Goal: Transaction & Acquisition: Book appointment/travel/reservation

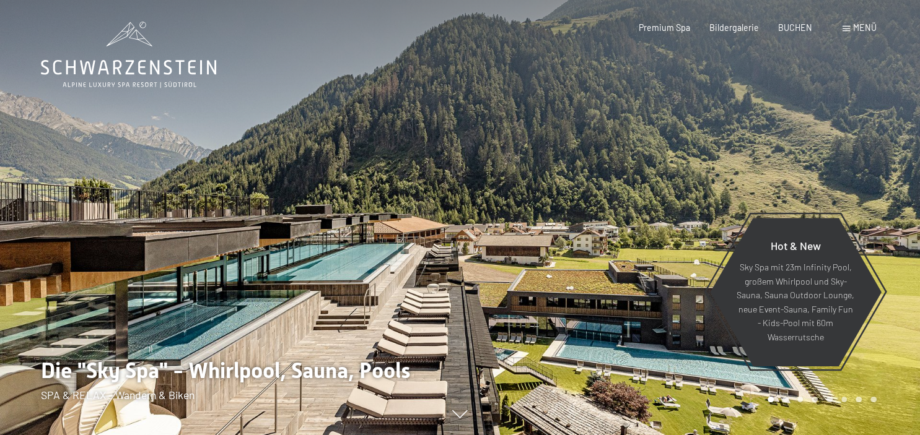
click at [864, 24] on span "Menü" at bounding box center [865, 27] width 24 height 11
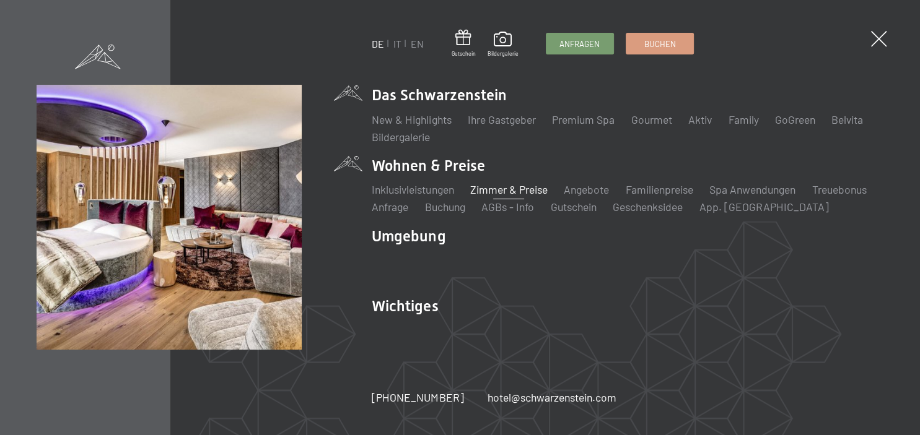
click at [507, 190] on link "Zimmer & Preise" at bounding box center [508, 190] width 77 height 14
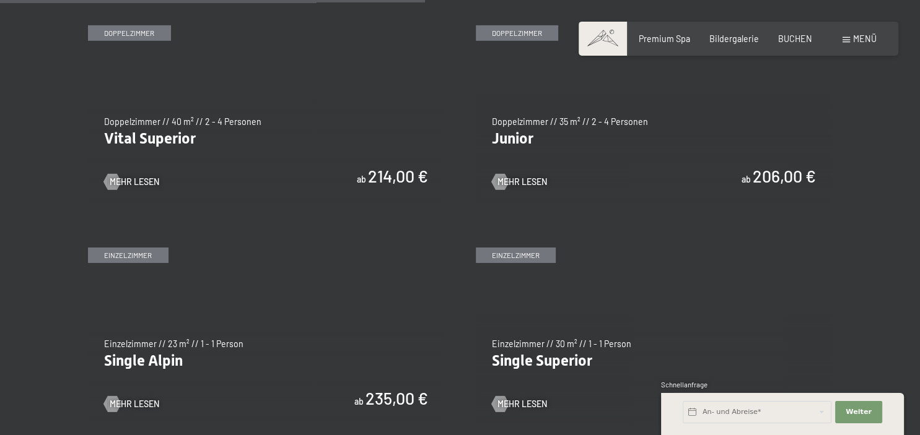
scroll to position [1656, 0]
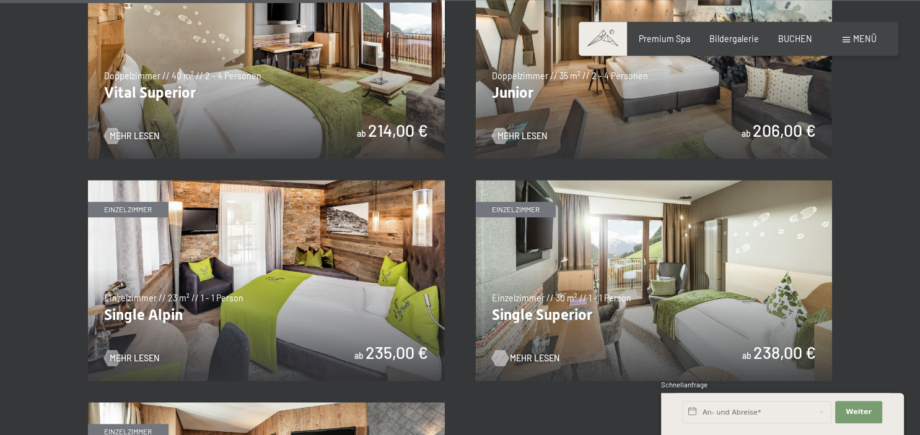
click at [529, 361] on span "Mehr Lesen" at bounding box center [535, 358] width 50 height 12
click at [224, 104] on img at bounding box center [266, 58] width 357 height 201
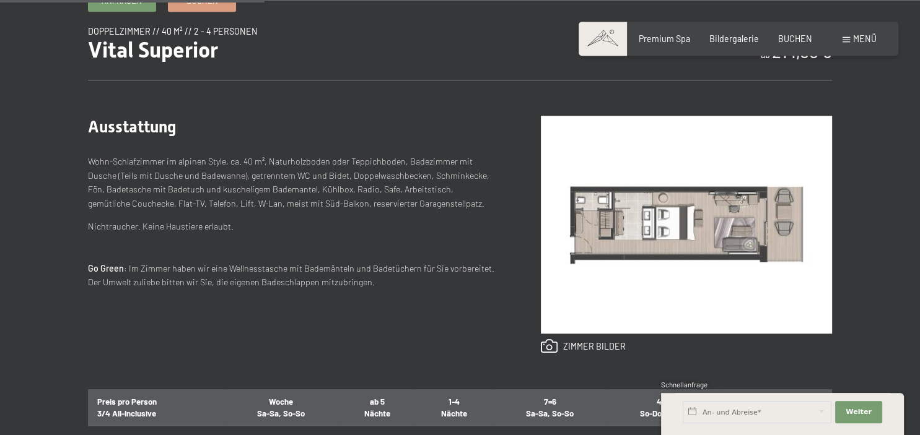
scroll to position [433, 0]
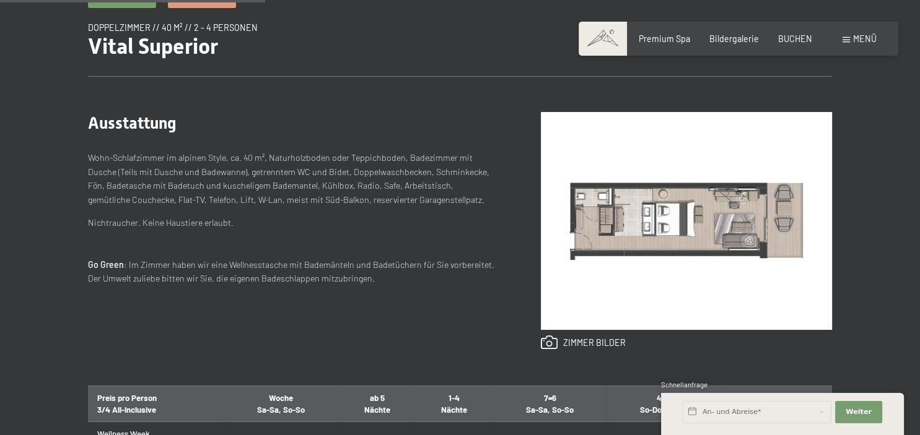
click at [731, 234] on img at bounding box center [686, 221] width 291 height 218
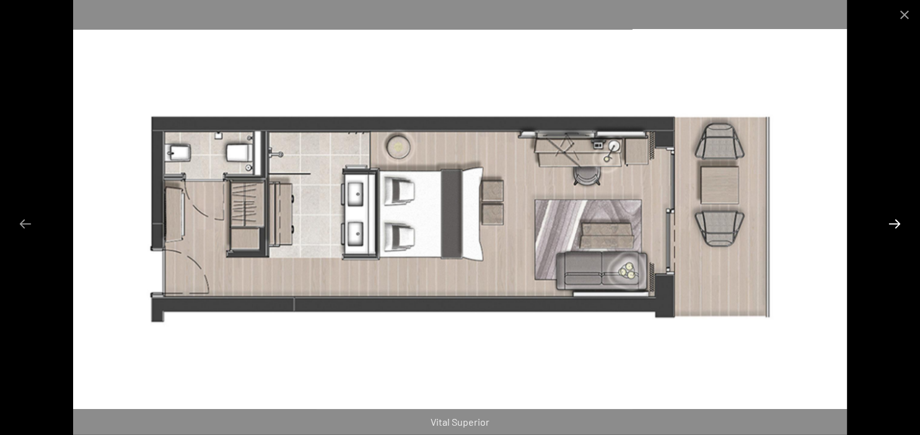
click at [899, 219] on button "Next slide" at bounding box center [895, 224] width 26 height 24
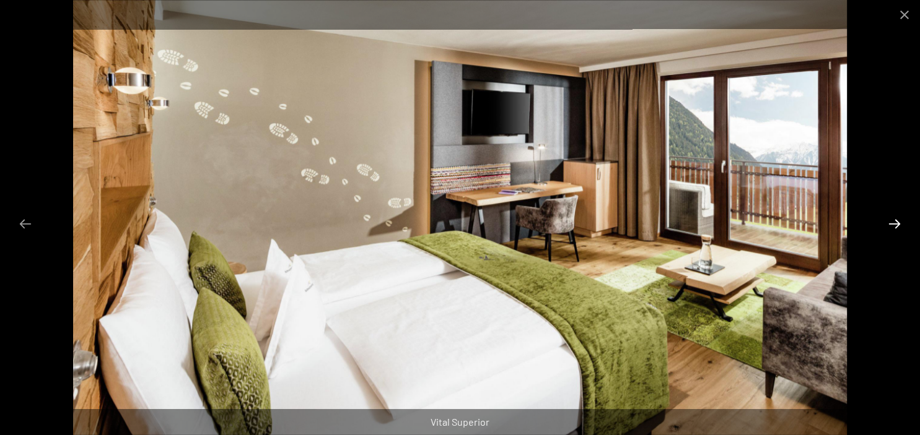
click at [899, 219] on button "Next slide" at bounding box center [895, 224] width 26 height 24
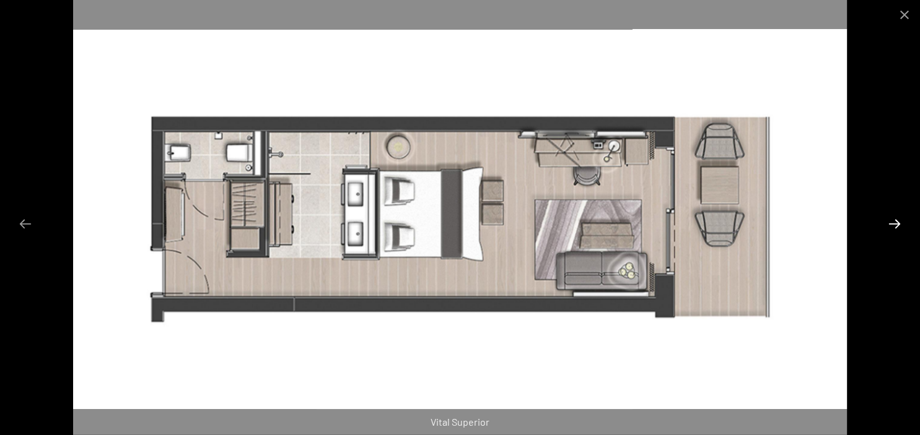
click at [899, 219] on button "Next slide" at bounding box center [895, 224] width 26 height 24
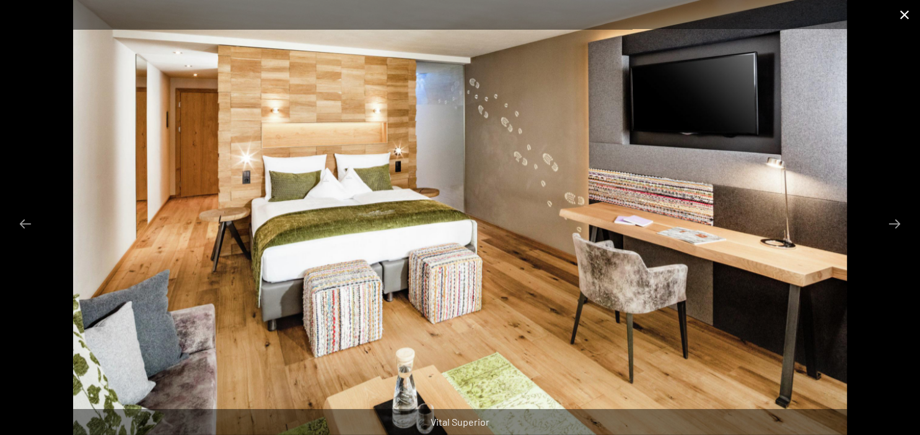
click at [906, 12] on button "Close gallery" at bounding box center [904, 14] width 31 height 29
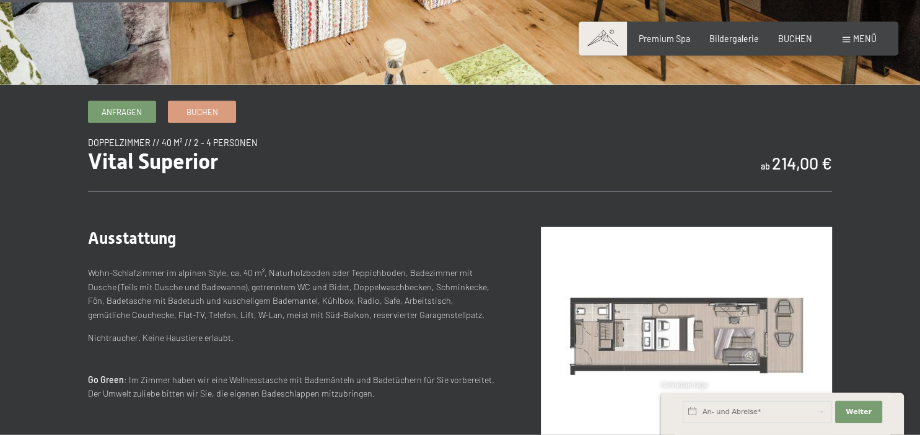
scroll to position [377, 0]
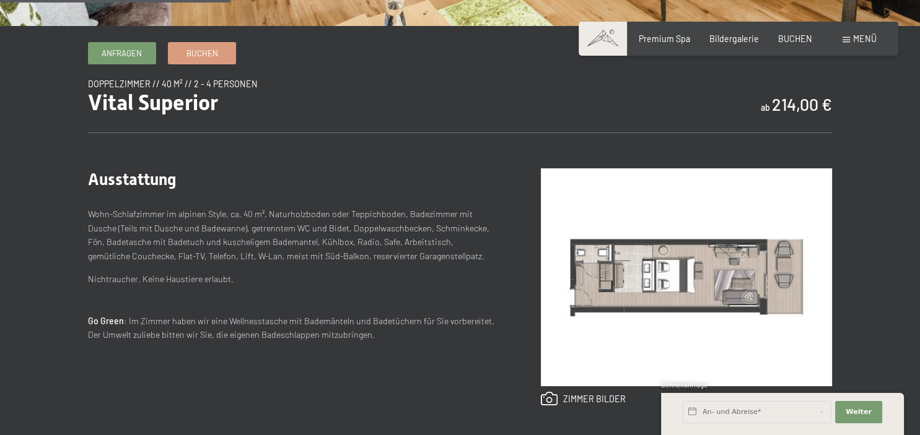
click at [638, 270] on img at bounding box center [686, 277] width 291 height 218
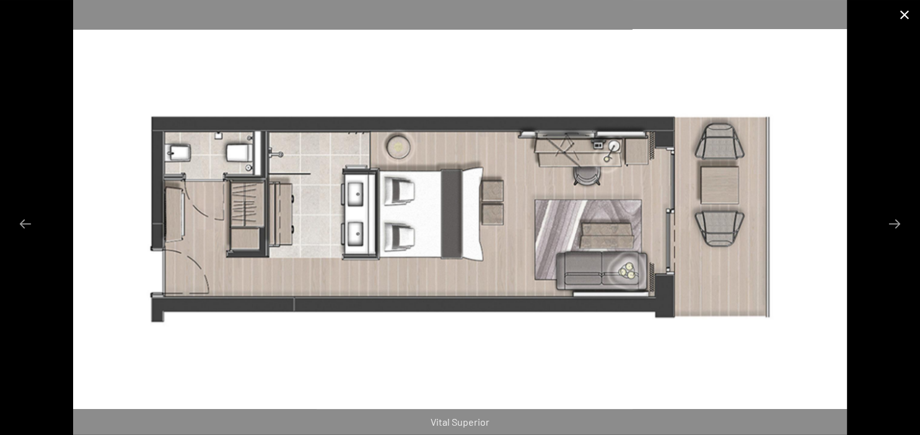
click at [901, 11] on button "Close gallery" at bounding box center [904, 14] width 31 height 29
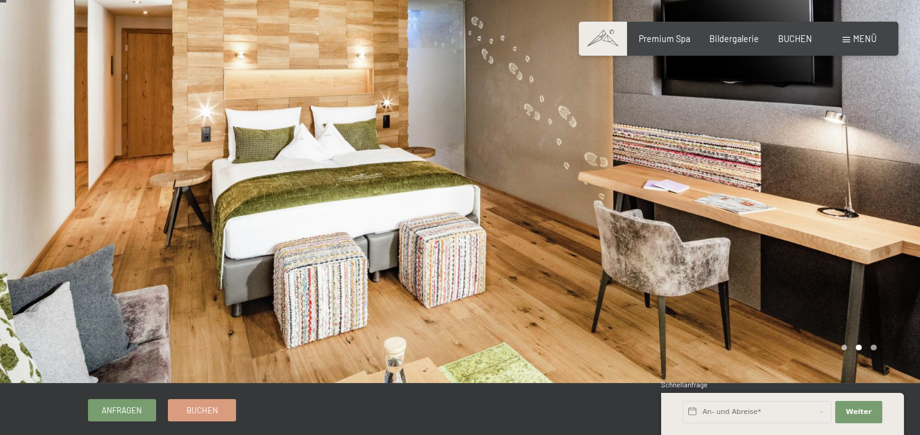
scroll to position [0, 0]
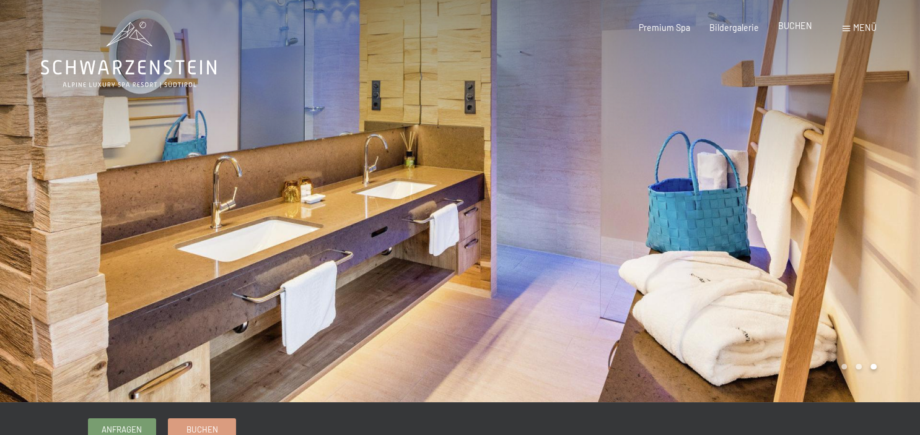
click at [800, 30] on span "BUCHEN" at bounding box center [795, 25] width 34 height 11
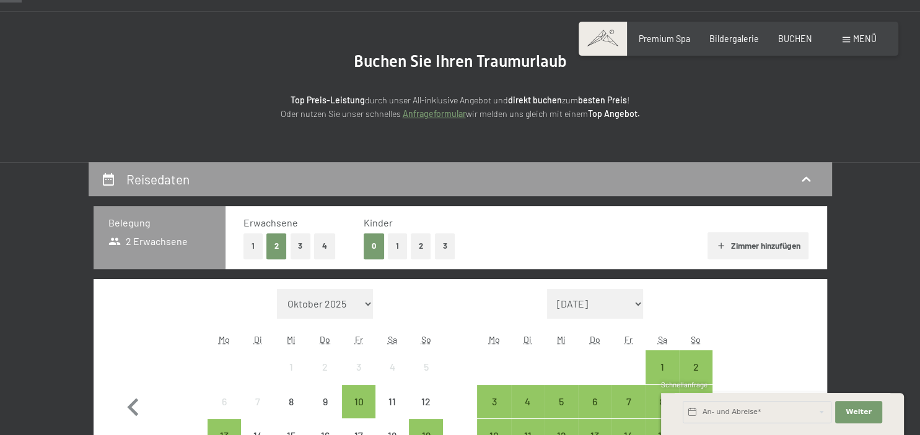
scroll to position [98, 0]
click at [252, 243] on button "1" at bounding box center [252, 245] width 19 height 25
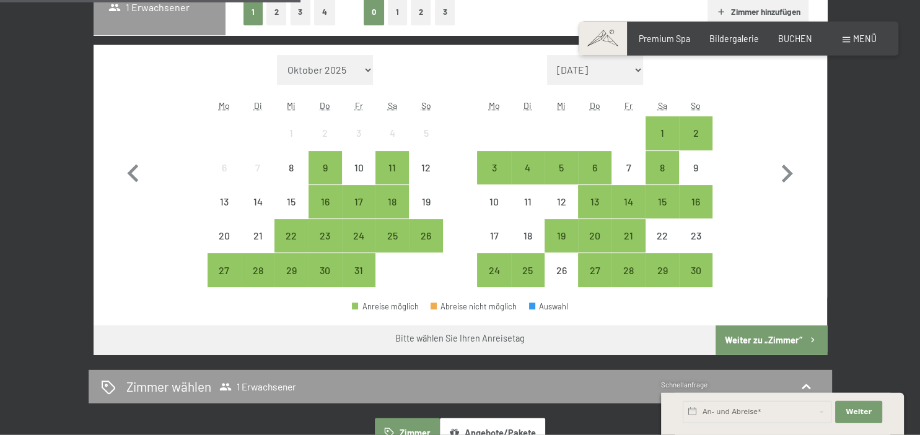
scroll to position [323, 0]
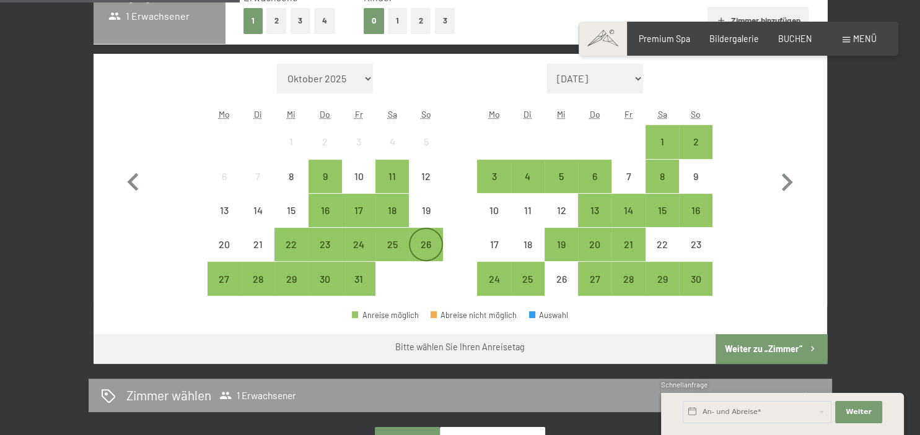
click at [426, 241] on div "26" at bounding box center [425, 255] width 31 height 31
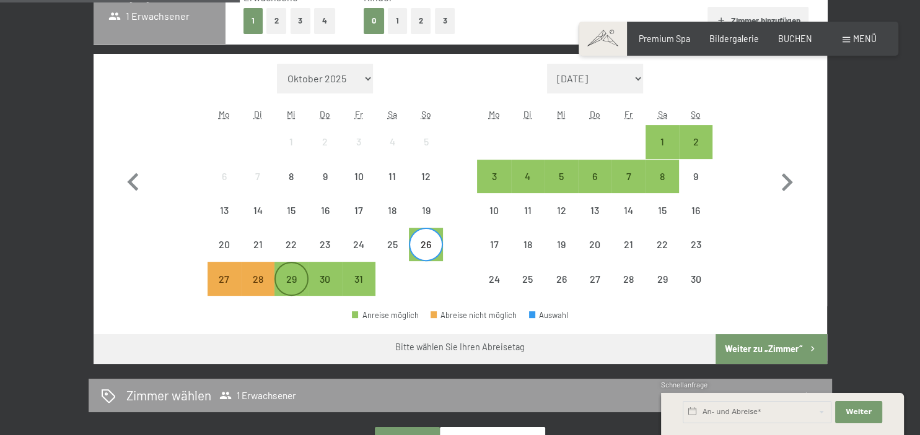
click at [288, 278] on div "29" at bounding box center [291, 289] width 31 height 31
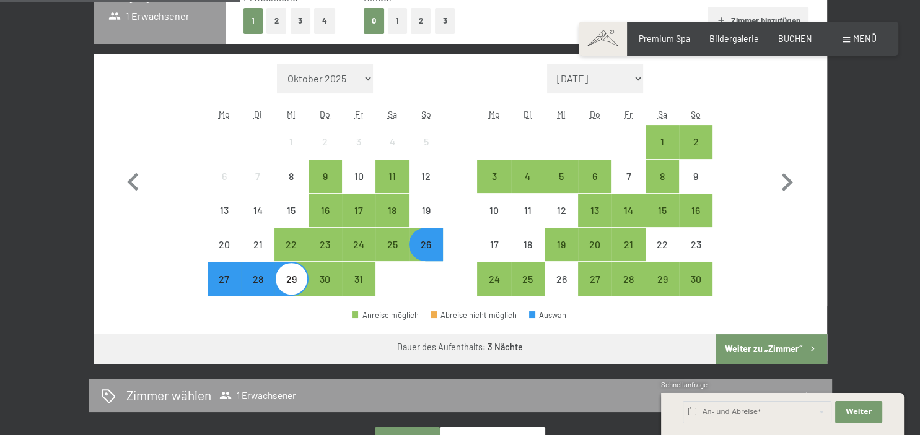
click at [751, 341] on button "Weiter zu „Zimmer“" at bounding box center [770, 350] width 111 height 30
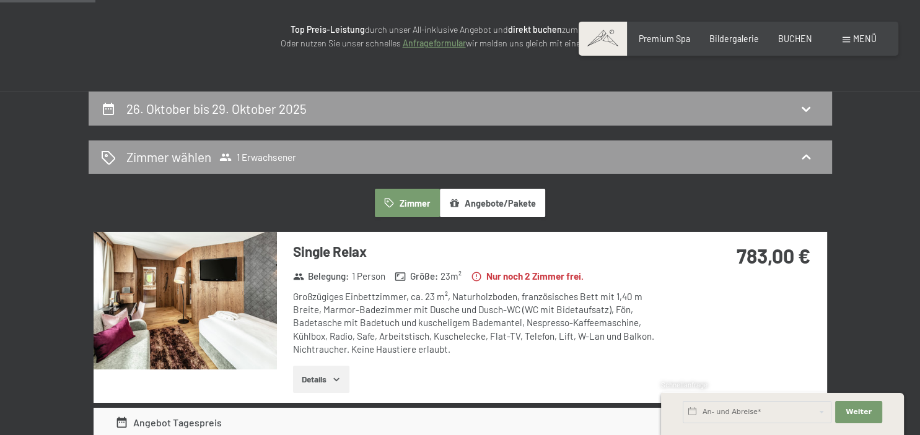
scroll to position [123, 0]
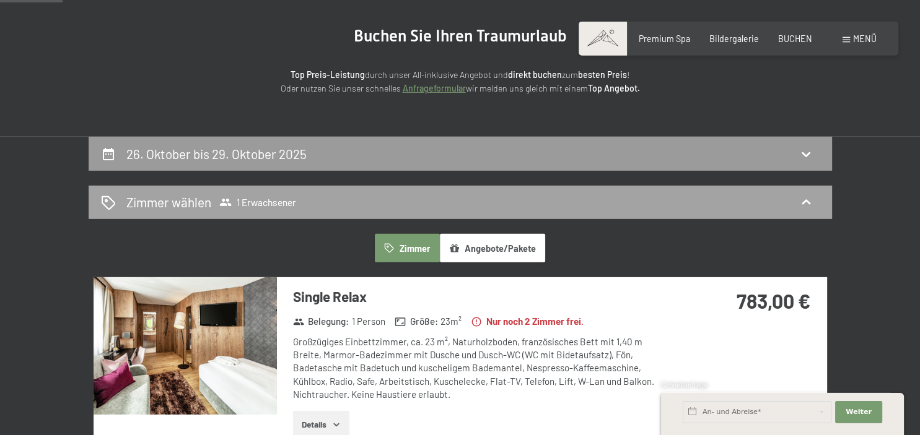
click at [431, 203] on div "Zimmer wählen 1 Erwachsener" at bounding box center [460, 202] width 719 height 18
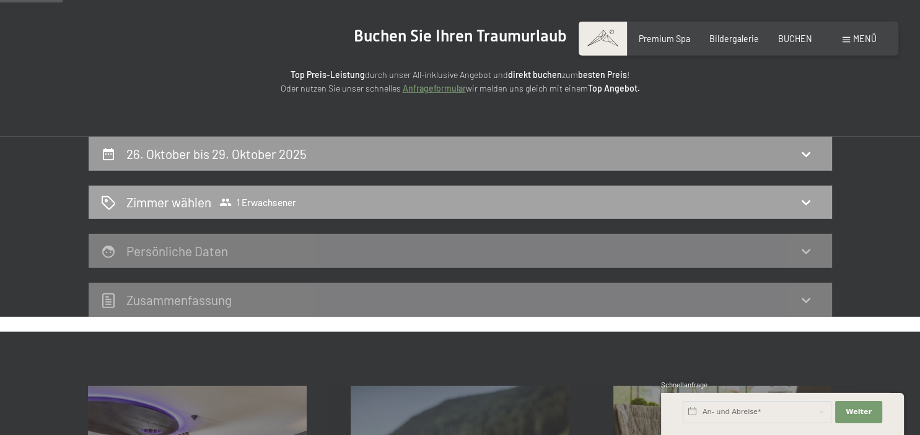
click at [431, 203] on div "Zimmer wählen 1 Erwachsener" at bounding box center [460, 202] width 719 height 18
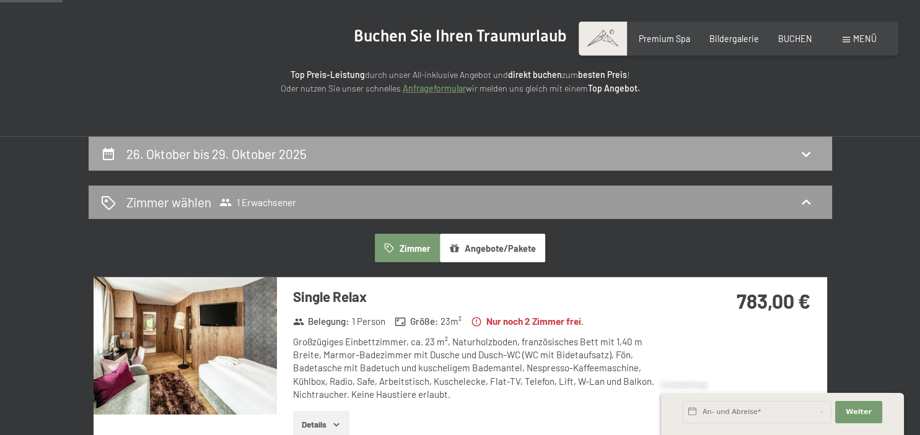
click at [517, 151] on div "26. Oktober bis 29. Oktober 2025" at bounding box center [460, 154] width 719 height 18
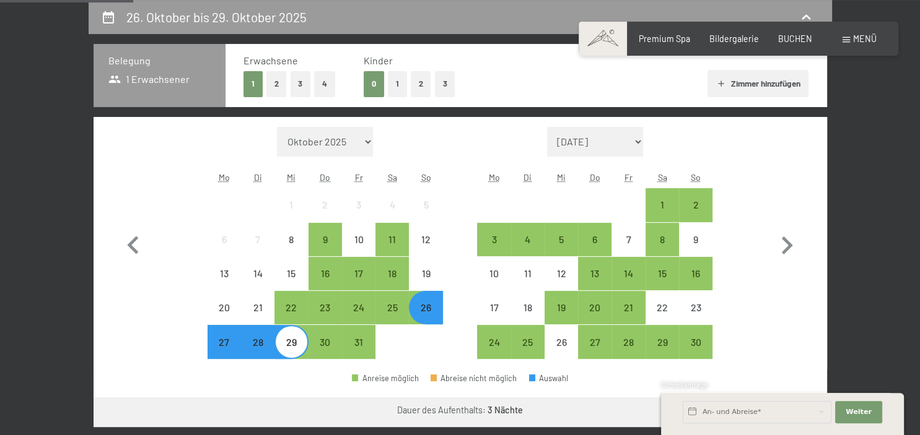
click at [271, 87] on button "2" at bounding box center [276, 83] width 20 height 25
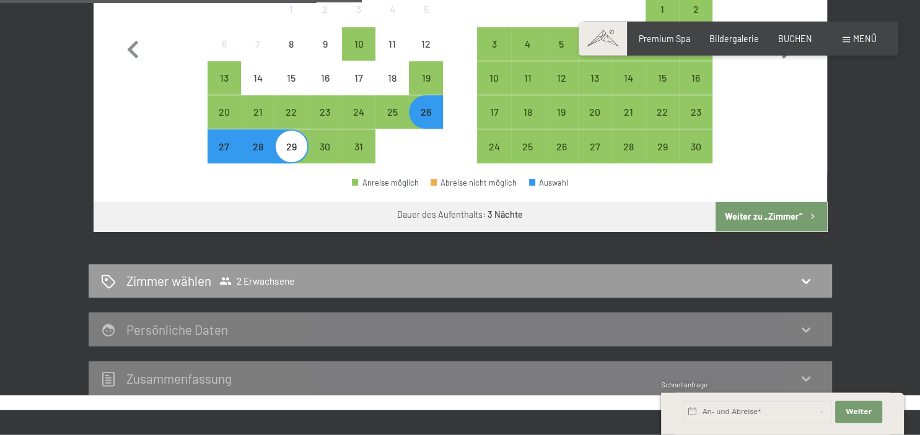
scroll to position [457, 0]
click at [794, 216] on button "Weiter zu „Zimmer“" at bounding box center [770, 216] width 111 height 30
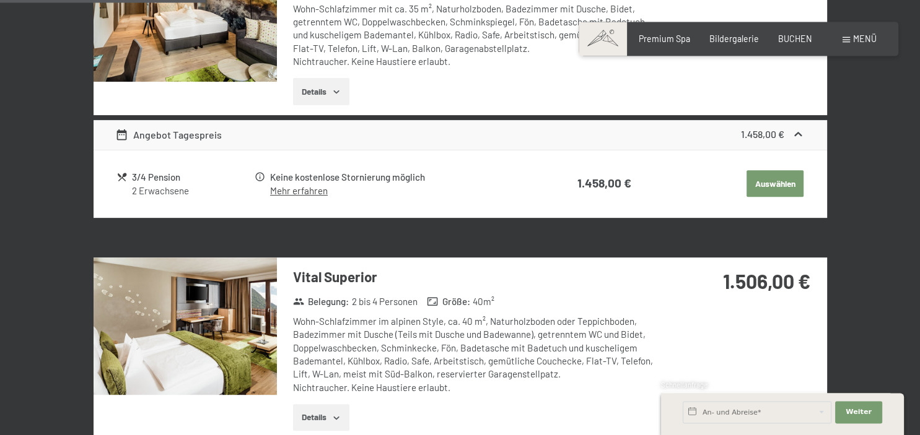
scroll to position [260, 0]
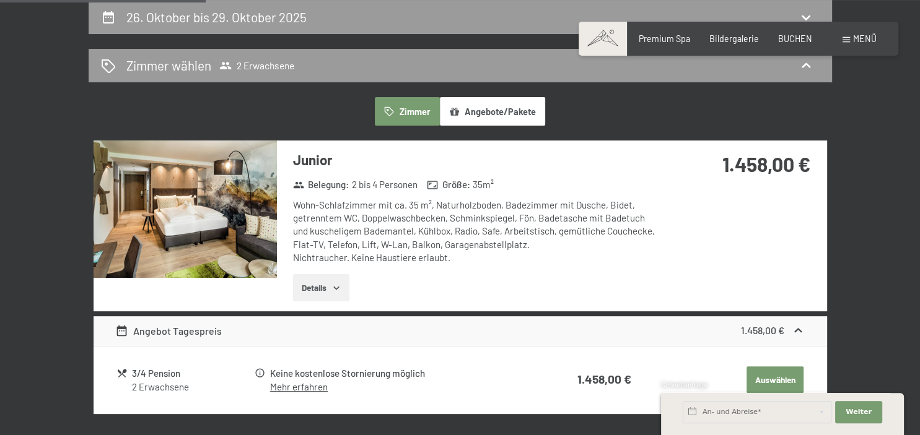
click at [247, 223] on img at bounding box center [185, 210] width 183 height 138
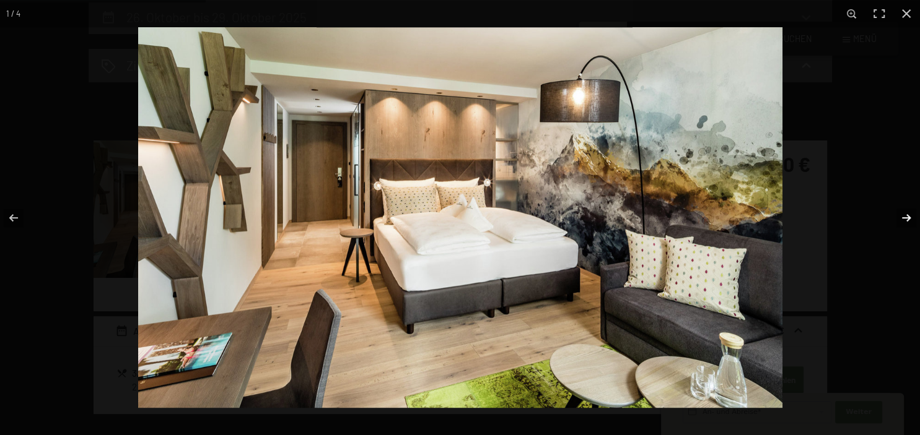
click at [908, 216] on button "button" at bounding box center [898, 218] width 43 height 62
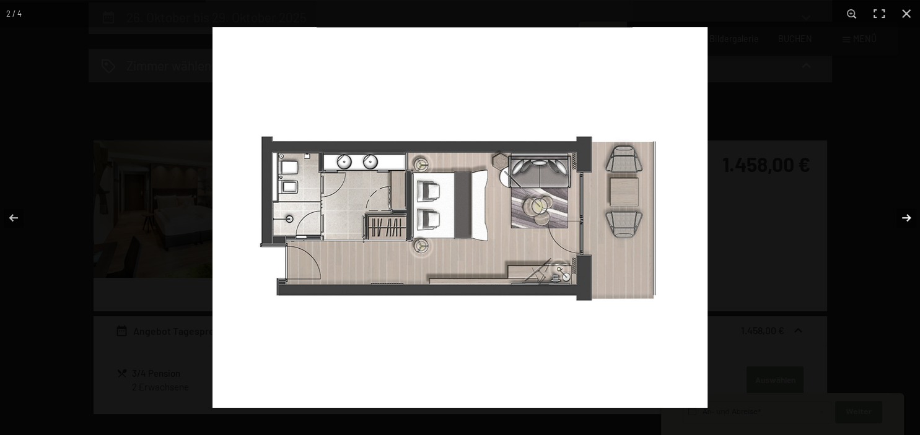
click at [908, 216] on button "button" at bounding box center [898, 218] width 43 height 62
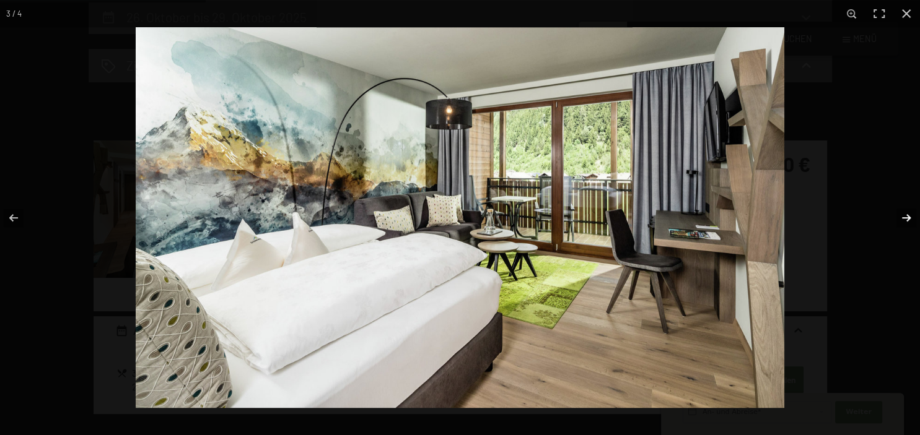
click at [908, 216] on button "button" at bounding box center [898, 218] width 43 height 62
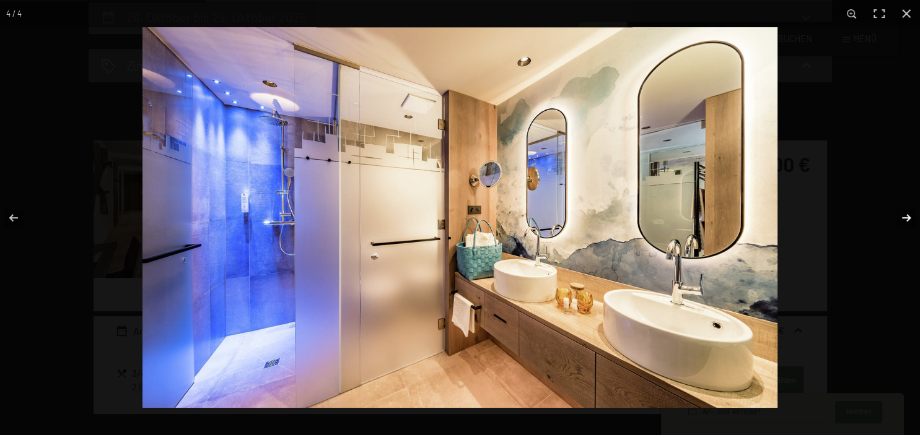
click at [908, 216] on button "button" at bounding box center [898, 218] width 43 height 62
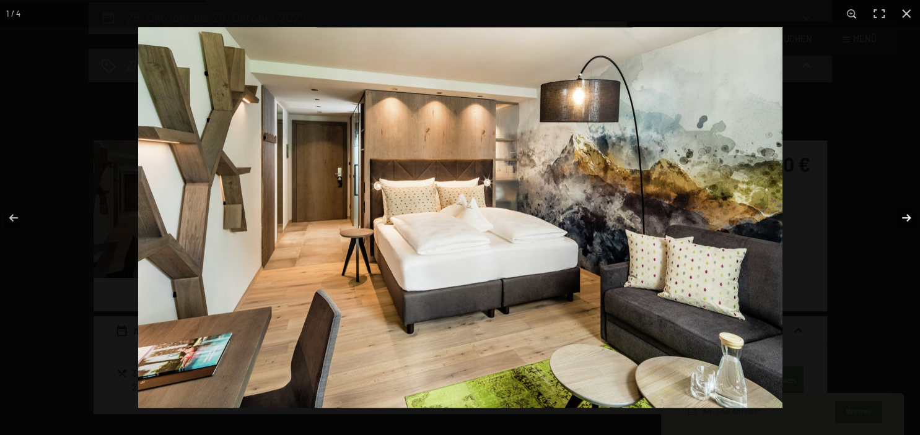
click at [908, 216] on button "button" at bounding box center [898, 218] width 43 height 62
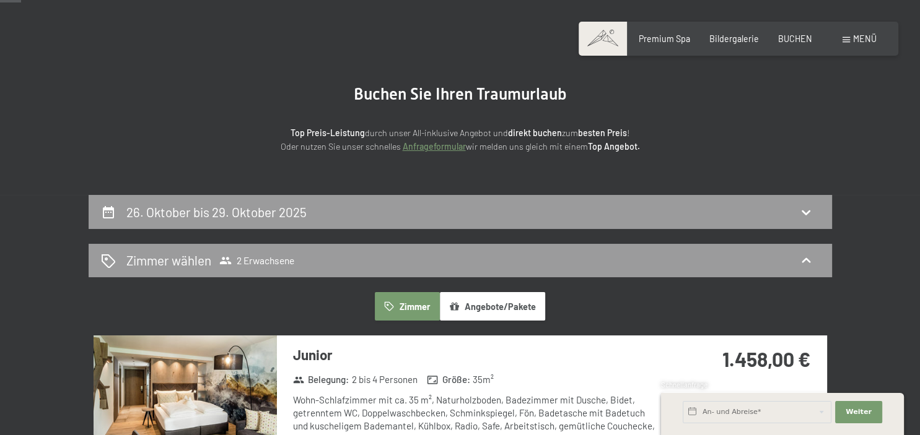
scroll to position [66, 0]
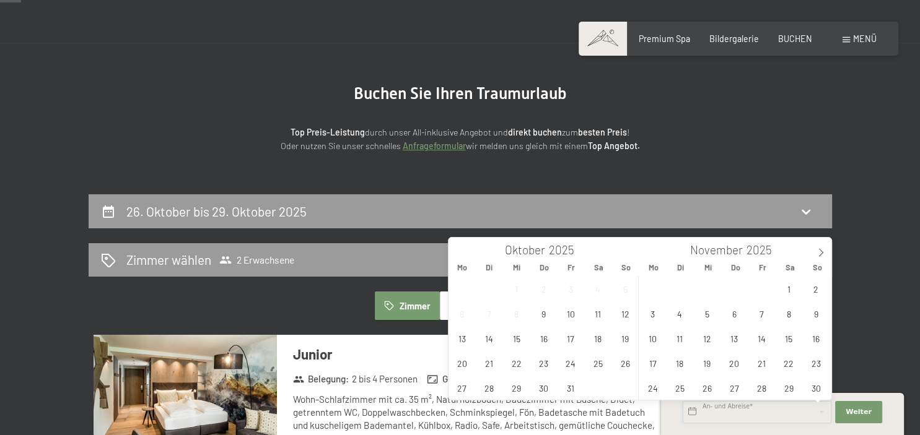
click at [758, 418] on input "text" at bounding box center [757, 412] width 149 height 22
click at [628, 365] on span "26" at bounding box center [625, 363] width 24 height 24
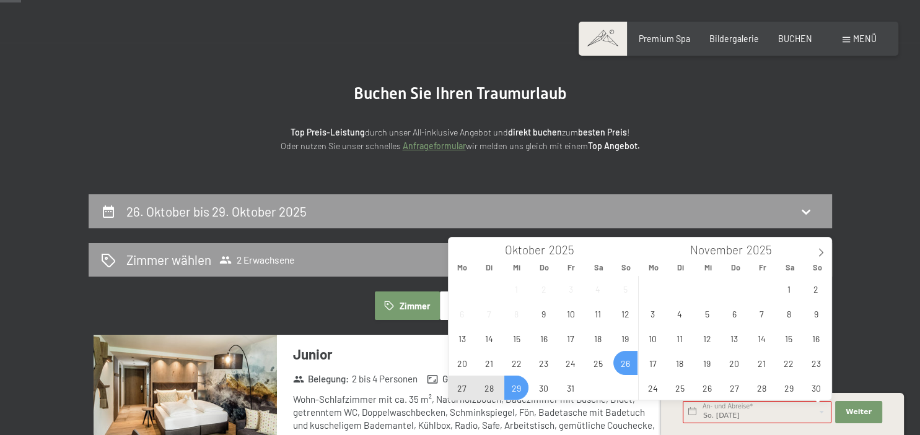
click at [522, 385] on span "29" at bounding box center [516, 388] width 24 height 24
type input "So. 26.10.2025 - Mi. 29.10.2025"
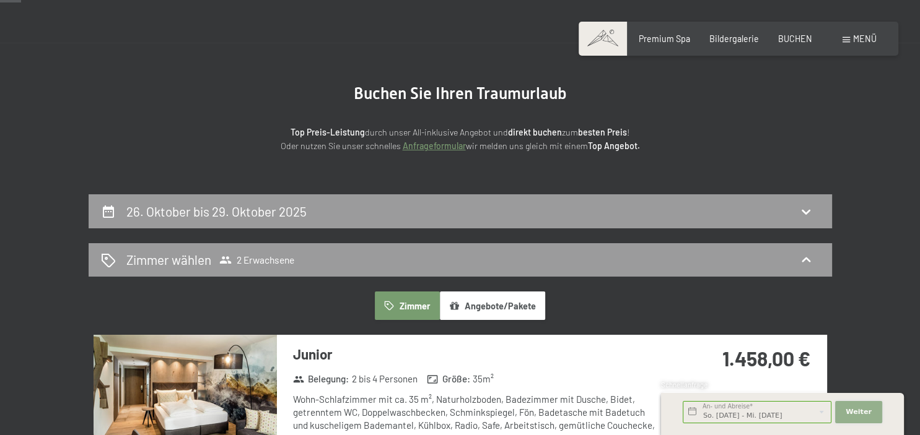
click at [859, 416] on span "Weiter" at bounding box center [859, 413] width 26 height 10
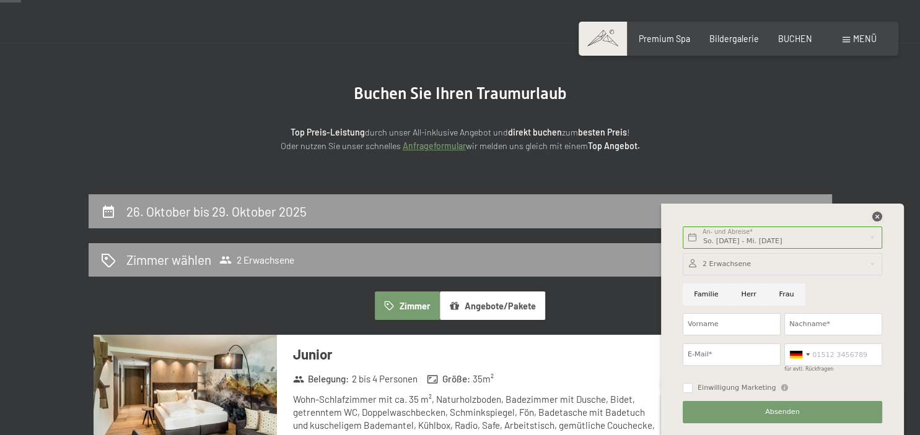
click at [876, 216] on icon at bounding box center [877, 217] width 10 height 10
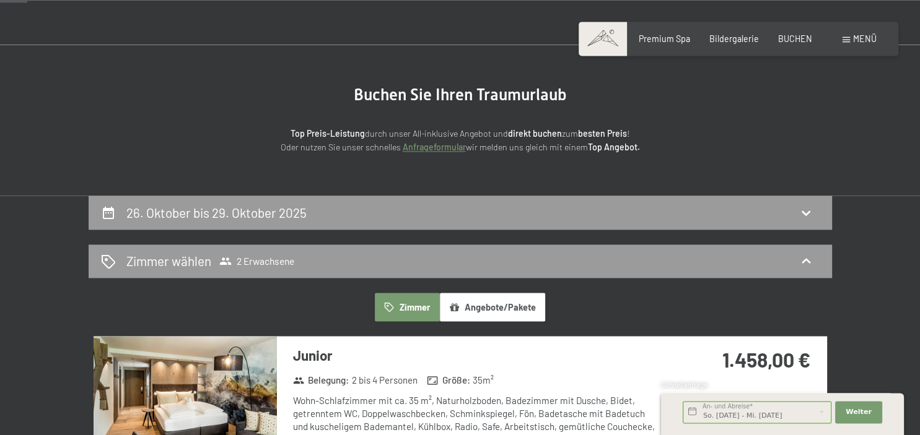
scroll to position [0, 0]
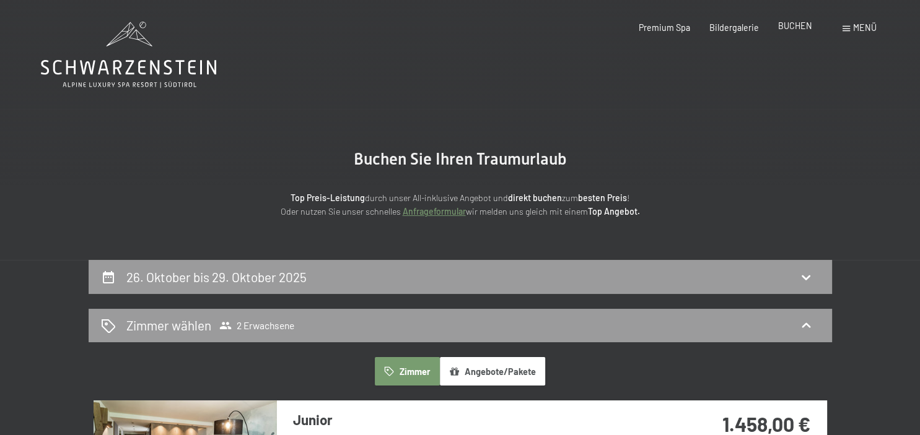
click at [799, 21] on span "BUCHEN" at bounding box center [795, 25] width 34 height 11
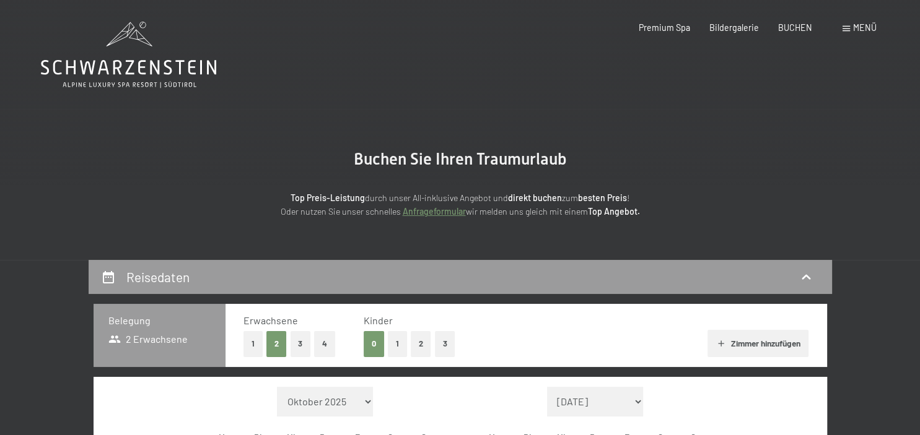
click at [255, 344] on button "1" at bounding box center [252, 343] width 19 height 25
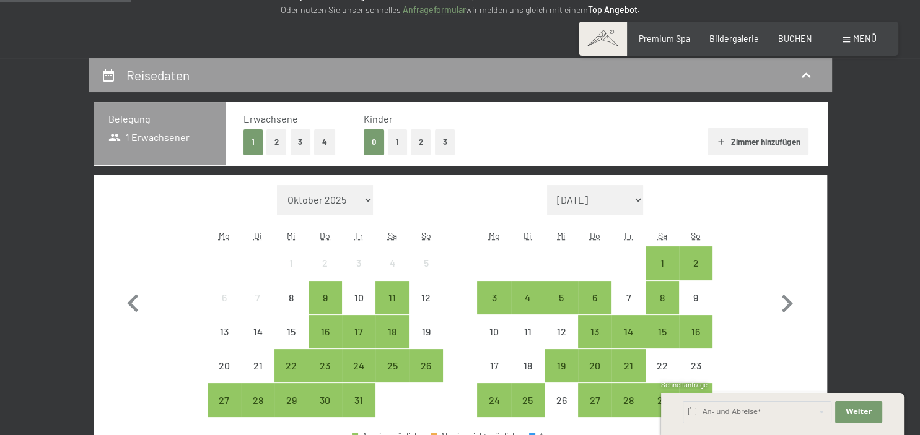
scroll to position [201, 0]
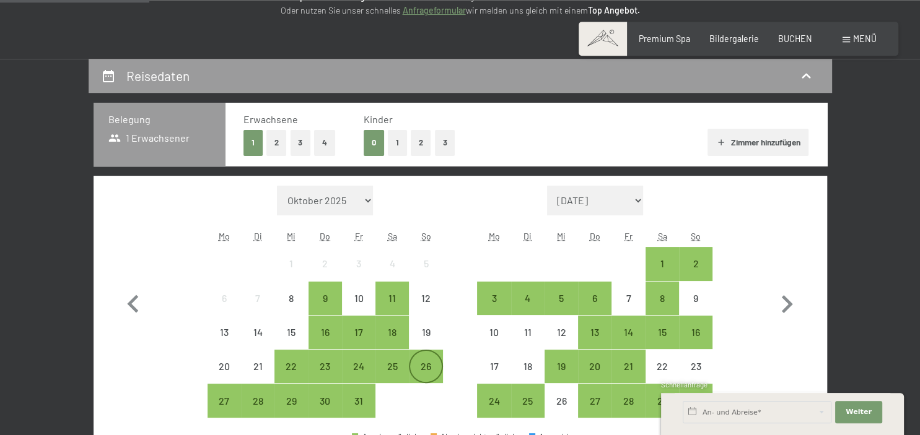
click at [430, 372] on div "26" at bounding box center [425, 377] width 31 height 31
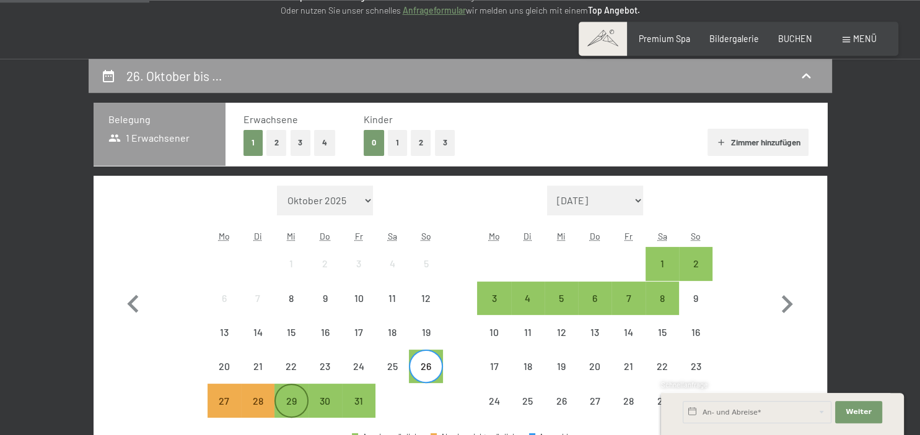
click at [296, 405] on div "29" at bounding box center [291, 411] width 31 height 31
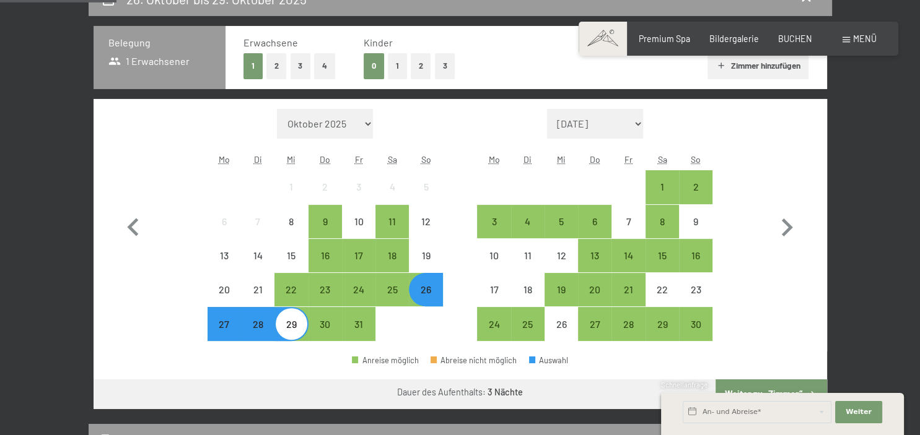
scroll to position [325, 0]
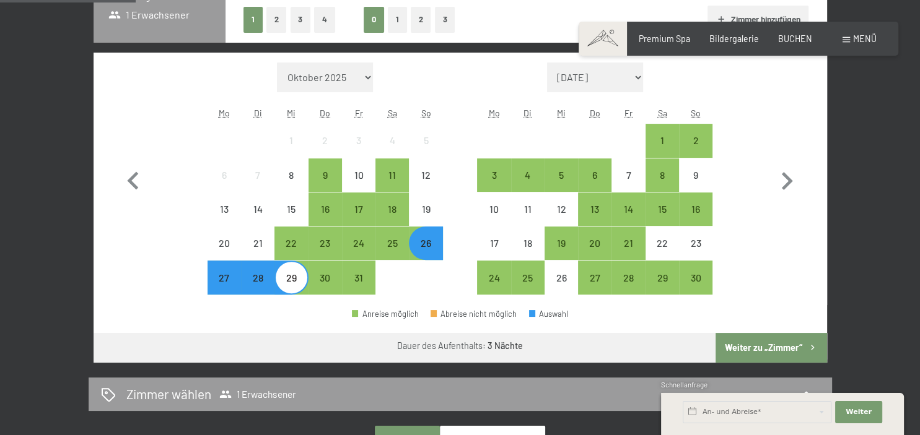
click at [786, 341] on button "Weiter zu „Zimmer“" at bounding box center [770, 348] width 111 height 30
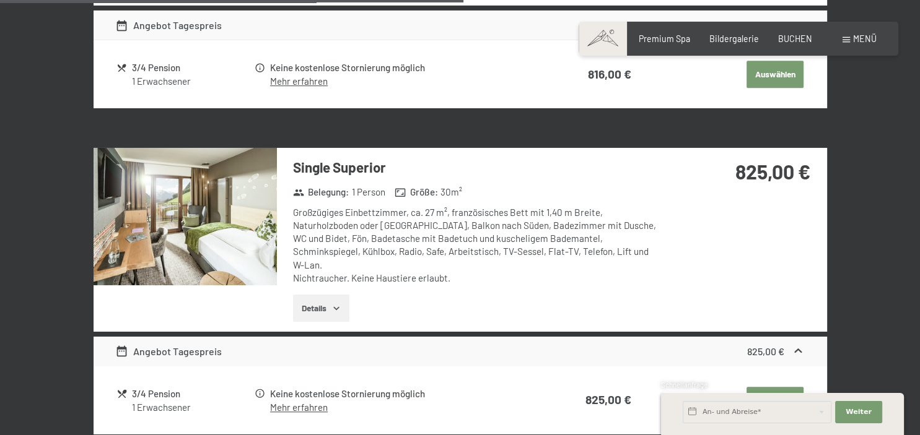
scroll to position [960, 0]
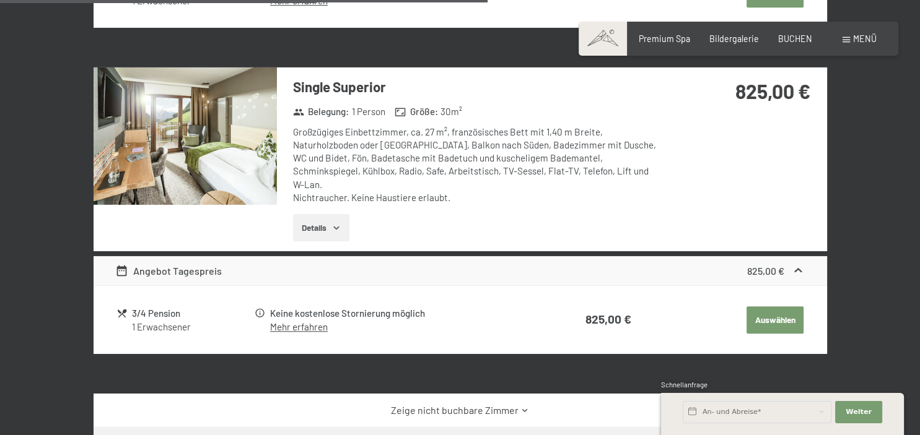
click at [304, 322] on link "Mehr erfahren" at bounding box center [299, 327] width 58 height 11
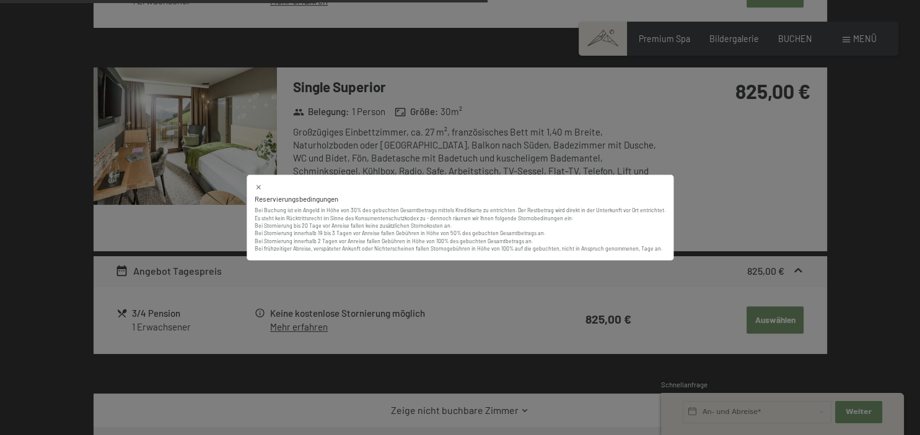
click at [732, 306] on div "Reservierungsbedingungen Bei Buchung ist ein Angeld in Höhe von 30% des gebucht…" at bounding box center [460, 217] width 920 height 435
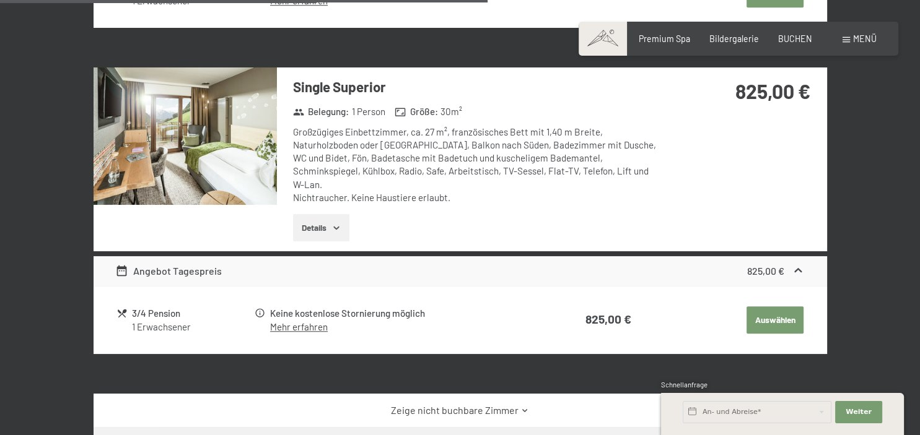
click at [761, 308] on button "Auswählen" at bounding box center [774, 320] width 57 height 27
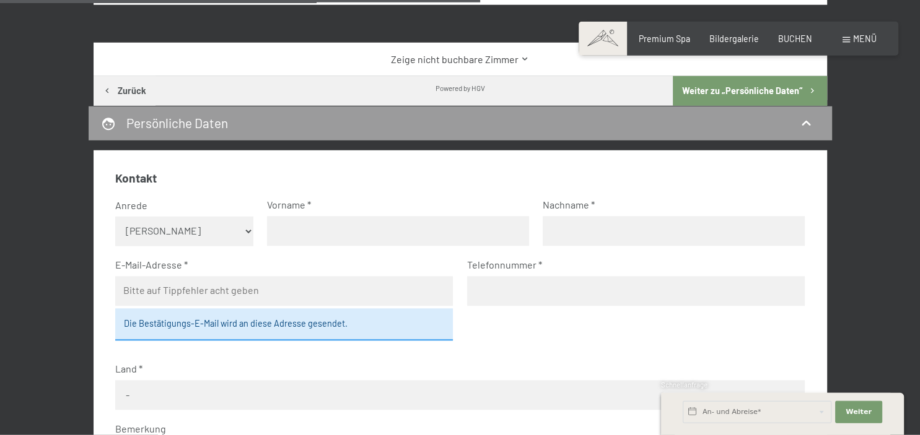
scroll to position [1309, 0]
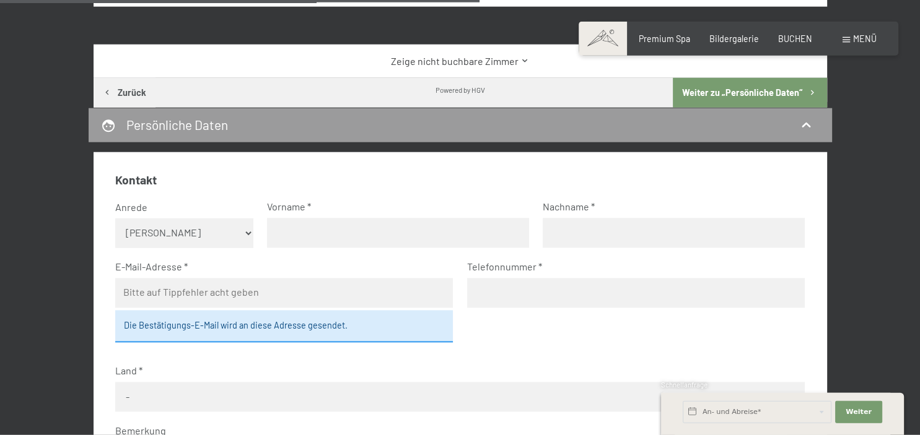
click at [115, 219] on select "Keine Angabe Frau [PERSON_NAME]" at bounding box center [184, 234] width 138 height 30
select select "f"
click option "Frau" at bounding box center [0, 0] width 0 height 0
click at [330, 227] on input "text" at bounding box center [398, 234] width 262 height 30
type input "[PERSON_NAME]"
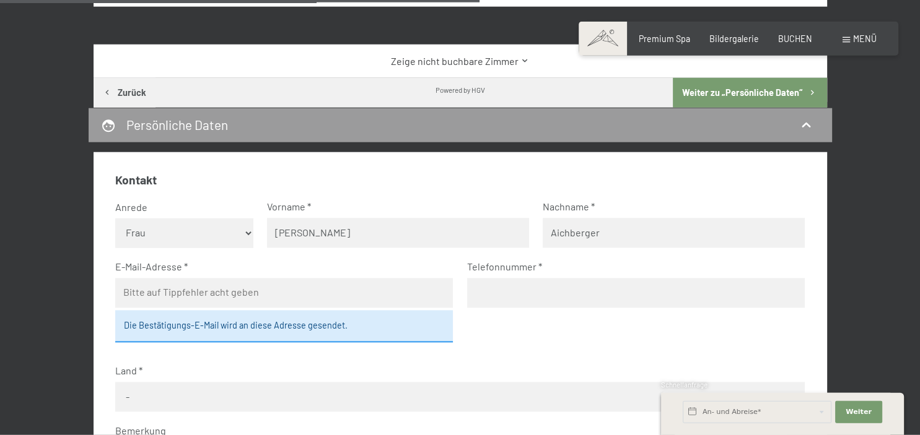
type input "Aichberger"
type input "[EMAIL_ADDRESS][DOMAIN_NAME]"
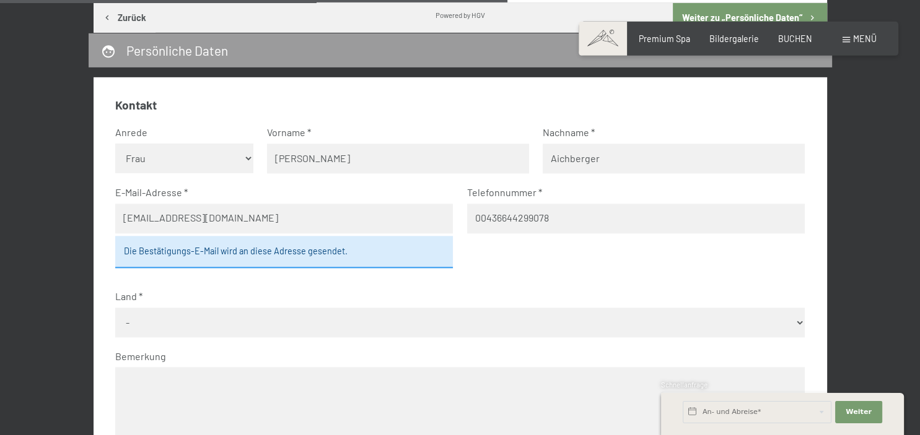
scroll to position [1386, 0]
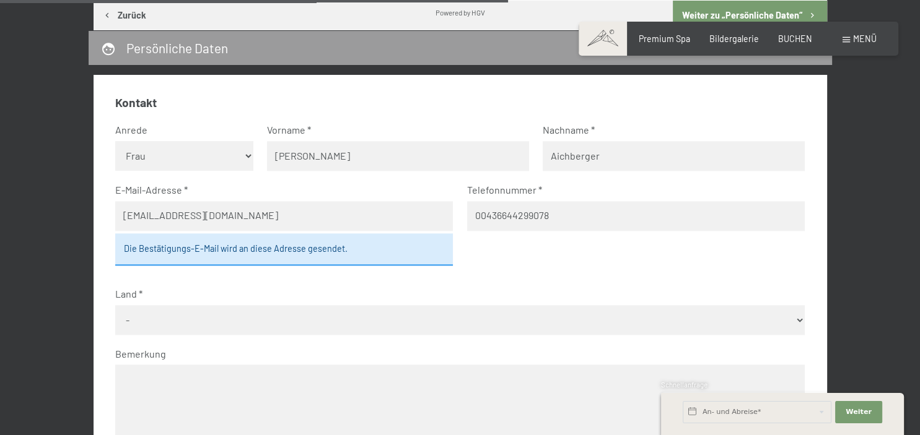
type input "00436644299078"
click at [115, 305] on select "- [GEOGRAPHIC_DATA] [GEOGRAPHIC_DATA] [GEOGRAPHIC_DATA] [GEOGRAPHIC_DATA] [GEOG…" at bounding box center [459, 320] width 689 height 30
select select "AUT"
click option "[GEOGRAPHIC_DATA]" at bounding box center [0, 0] width 0 height 0
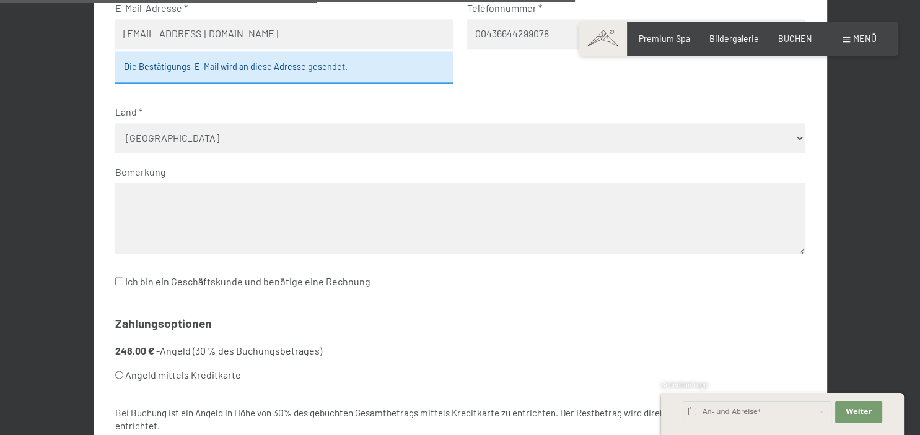
scroll to position [1567, 0]
click at [255, 209] on textarea at bounding box center [459, 219] width 689 height 71
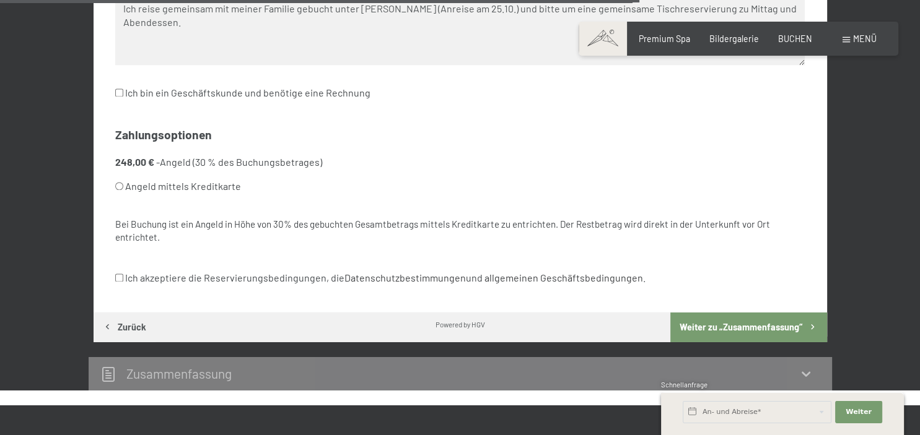
scroll to position [1777, 0]
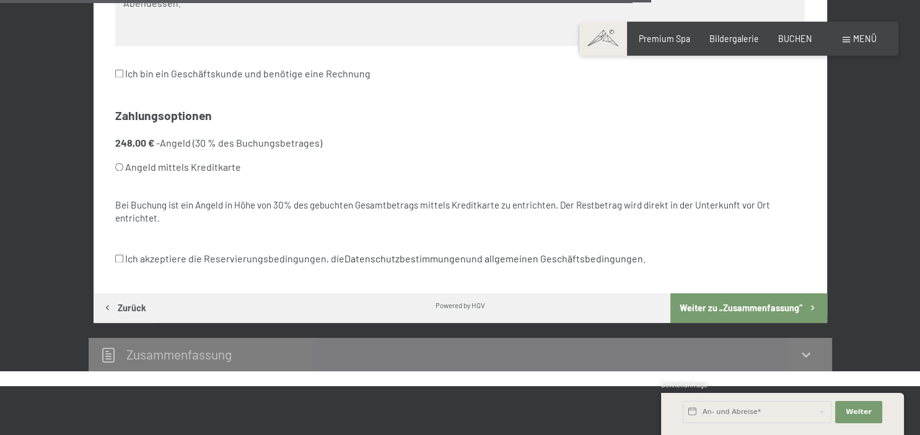
type textarea "Ich reise gemeinsam mit meiner Familie gebucht unter [PERSON_NAME] (Anreise am …"
click at [119, 164] on input "Angeld mittels Kreditkarte" at bounding box center [119, 167] width 8 height 8
radio input "true"
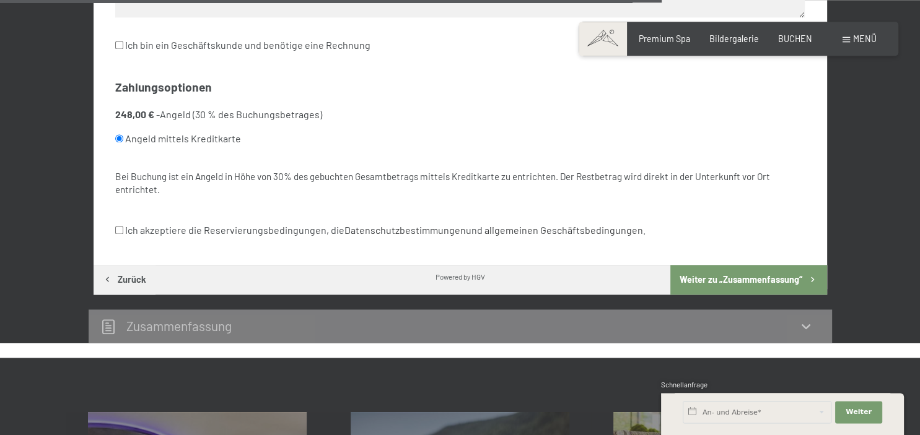
click at [116, 230] on input "Ich akzeptiere die Reservierungsbedingungen, die Datenschutzbestimmungen und al…" at bounding box center [119, 230] width 8 height 8
checkbox input "true"
click at [750, 278] on button "Weiter zu „Zusammen­fassung“" at bounding box center [748, 280] width 156 height 30
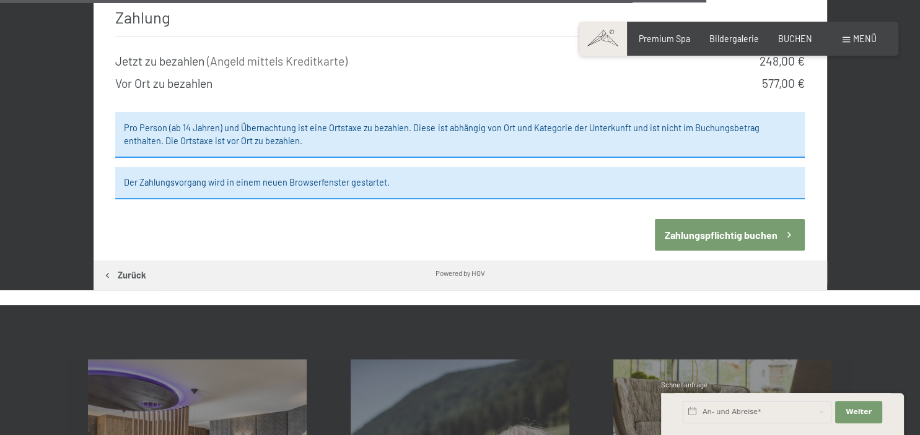
scroll to position [2211, 0]
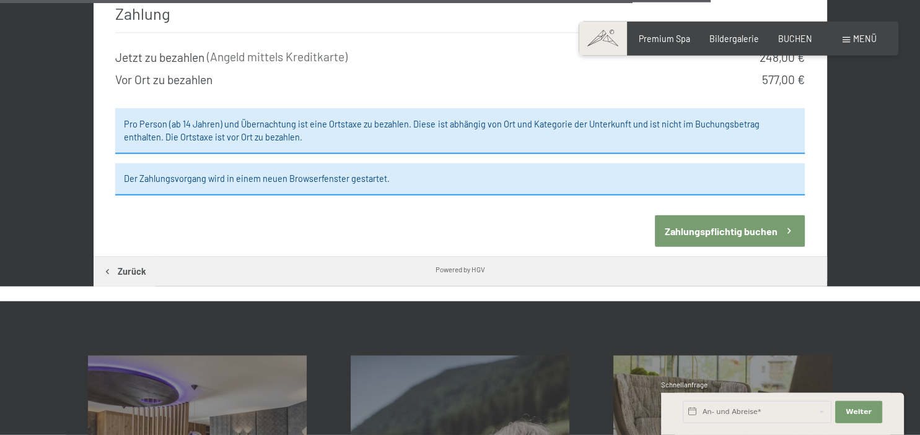
click at [681, 229] on button "Zahlungspflichtig buchen" at bounding box center [730, 232] width 150 height 32
